Goal: Transaction & Acquisition: Purchase product/service

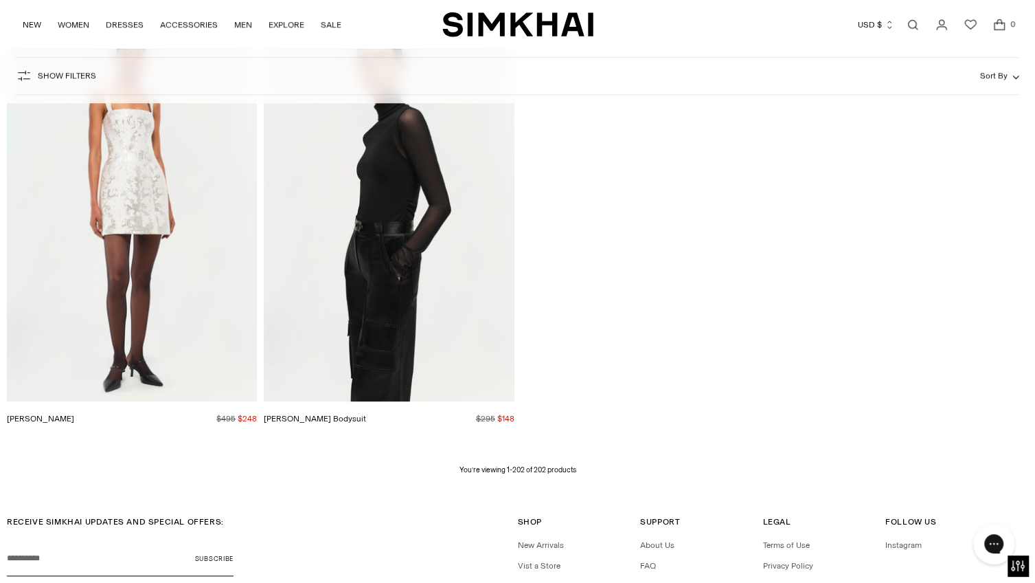
scroll to position [22390, 0]
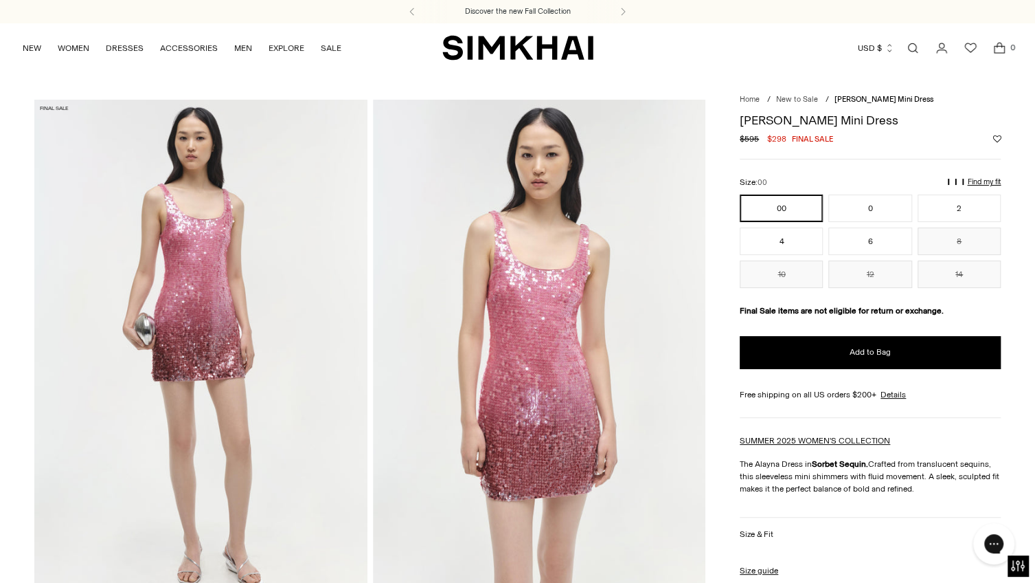
scroll to position [1, 0]
